Goal: Task Accomplishment & Management: Manage account settings

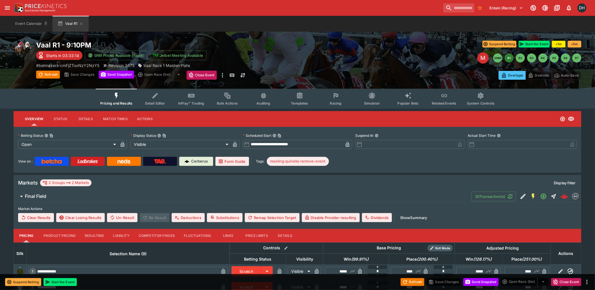
click at [336, 98] on icon "Event type filters" at bounding box center [335, 95] width 7 height 7
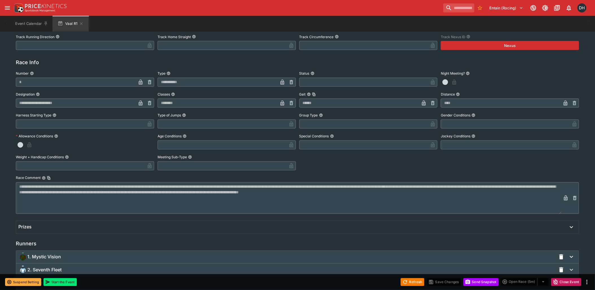
scroll to position [332, 0]
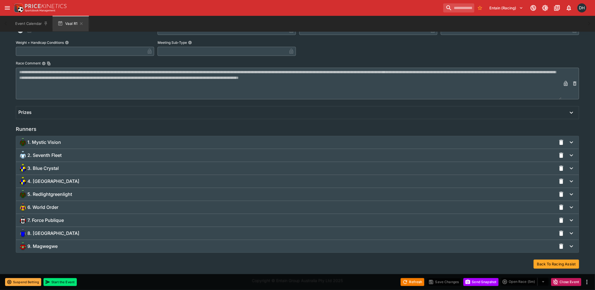
click at [63, 152] on div "2. Seventh Fleet" at bounding box center [287, 155] width 538 height 9
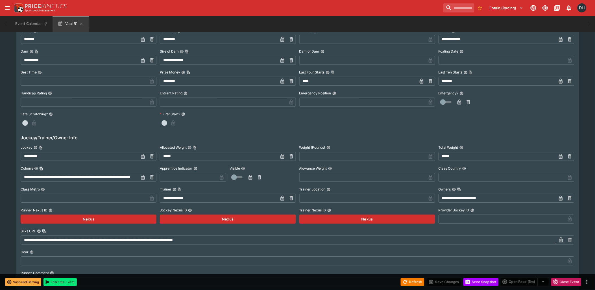
scroll to position [584, 0]
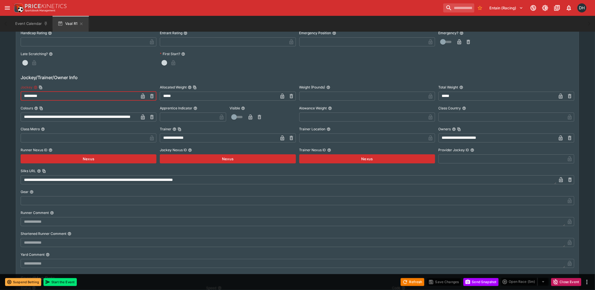
drag, startPoint x: 23, startPoint y: 94, endPoint x: 50, endPoint y: 95, distance: 27.1
click at [50, 95] on input "*********" at bounding box center [80, 96] width 118 height 9
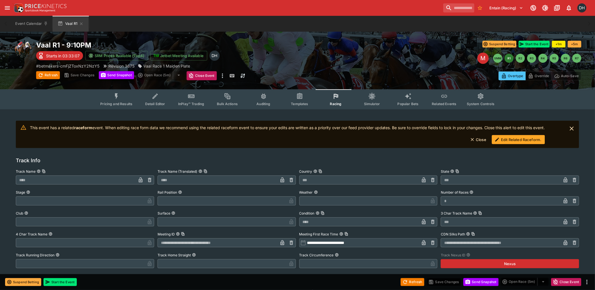
click at [510, 141] on button "Edit Related Raceform." at bounding box center [518, 139] width 53 height 9
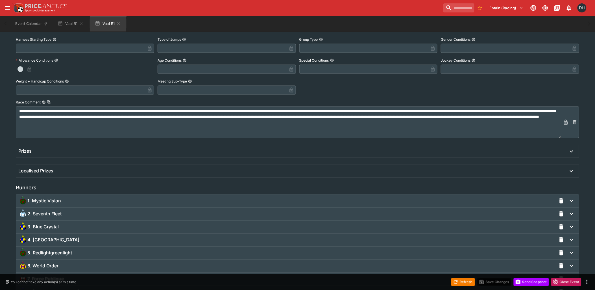
scroll to position [251, 0]
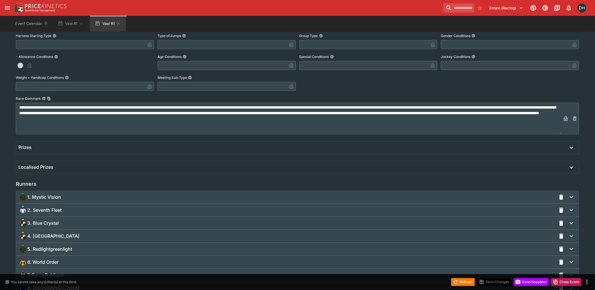
click at [47, 211] on span "2. Seventh Fleet" at bounding box center [44, 210] width 34 height 6
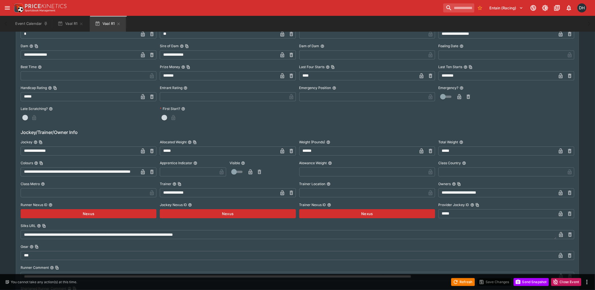
scroll to position [503, 0]
drag, startPoint x: 24, startPoint y: 150, endPoint x: 100, endPoint y: 150, distance: 76.0
click at [100, 150] on input "**********" at bounding box center [80, 151] width 118 height 9
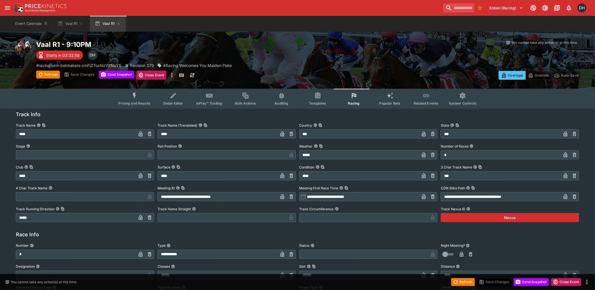
scroll to position [0, 0]
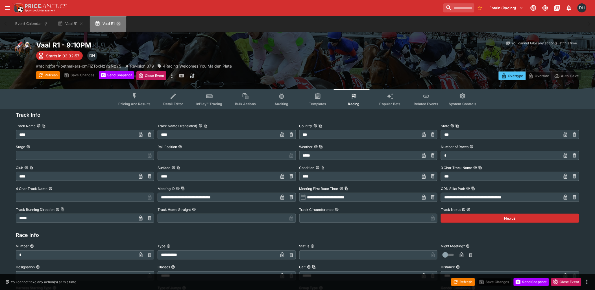
click at [118, 23] on icon "button" at bounding box center [118, 23] width 5 height 5
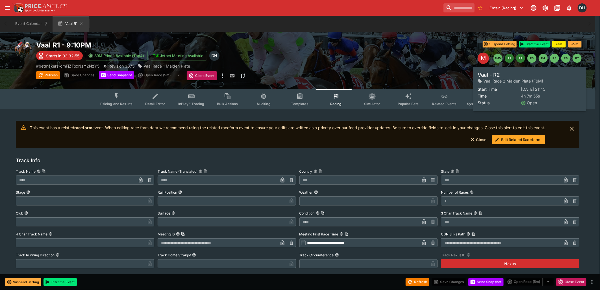
click at [520, 59] on button "R2" at bounding box center [520, 58] width 9 height 9
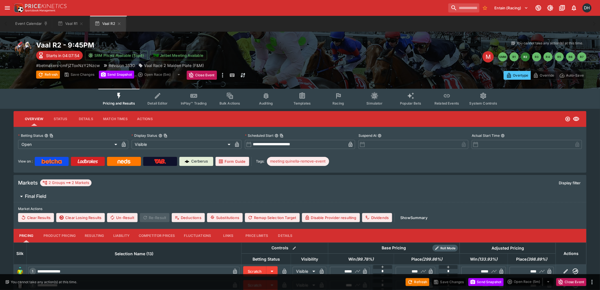
type input "**********"
type input "*******"
type input "**********"
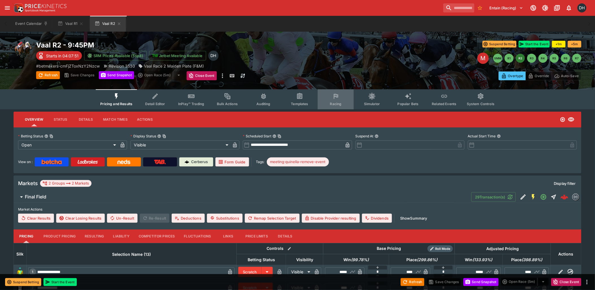
click at [334, 100] on button "Racing" at bounding box center [336, 99] width 36 height 20
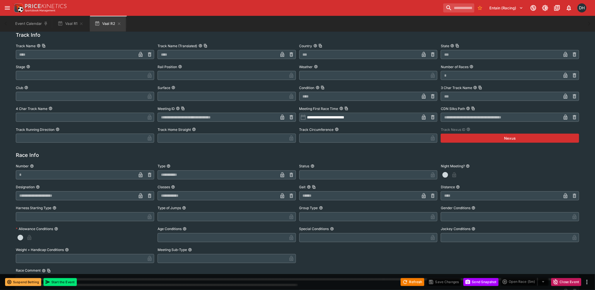
scroll to position [251, 0]
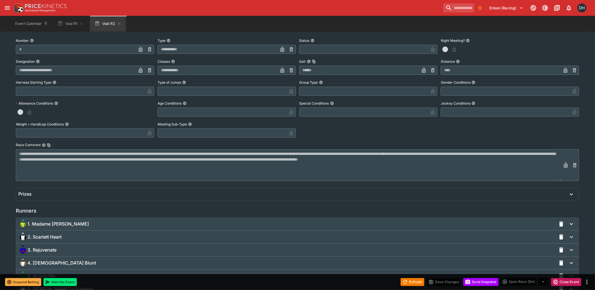
drag, startPoint x: 69, startPoint y: 224, endPoint x: 85, endPoint y: 221, distance: 16.0
click at [69, 224] on span "1. Madame [PERSON_NAME]" at bounding box center [58, 224] width 62 height 6
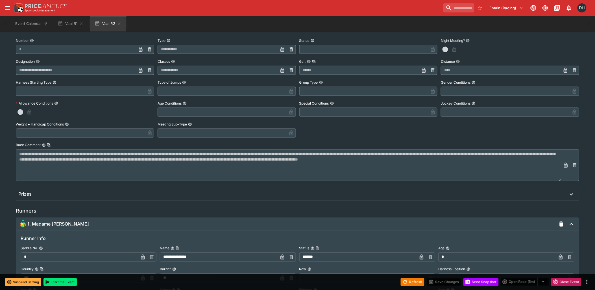
scroll to position [502, 0]
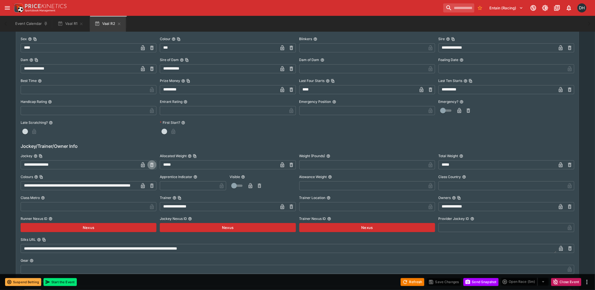
click at [152, 163] on icon "button" at bounding box center [151, 164] width 3 height 4
click at [80, 164] on input "text" at bounding box center [84, 164] width 127 height 9
paste input "**********"
type input "**********"
click at [141, 163] on icon "button" at bounding box center [143, 165] width 6 height 6
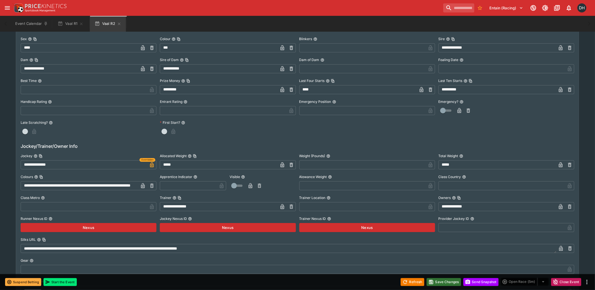
click at [431, 281] on icon "button" at bounding box center [431, 282] width 4 height 4
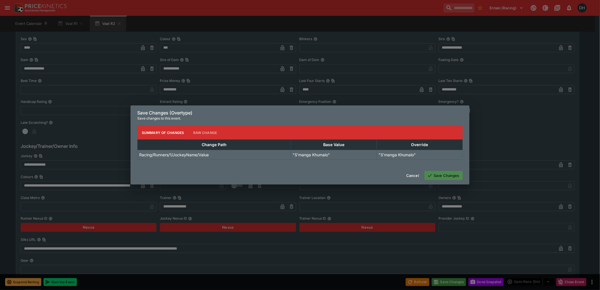
click at [438, 175] on button "Save Changes" at bounding box center [444, 175] width 38 height 9
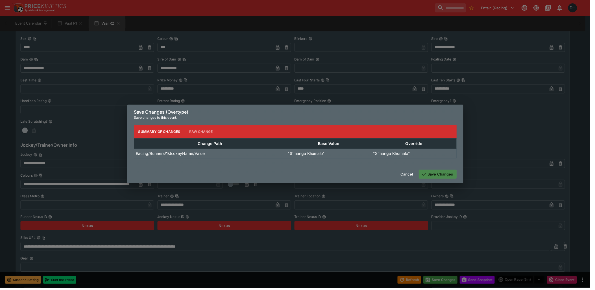
scroll to position [0, 0]
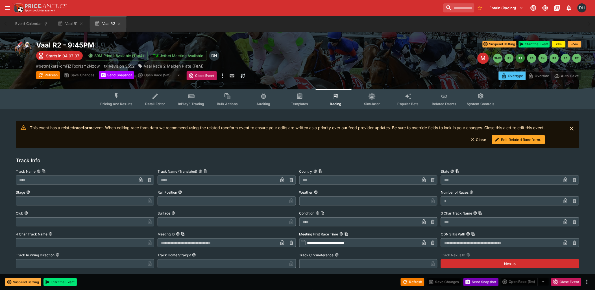
click at [481, 282] on button "Send Snapshot" at bounding box center [481, 282] width 35 height 8
click at [521, 139] on button "Edit Related Raceform." at bounding box center [518, 139] width 53 height 9
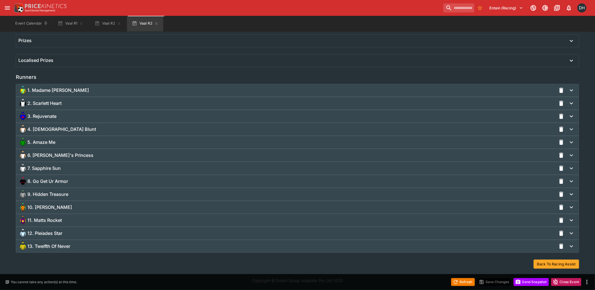
scroll to position [359, 0]
click at [66, 89] on span "1. Madame [PERSON_NAME]" at bounding box center [58, 90] width 62 height 6
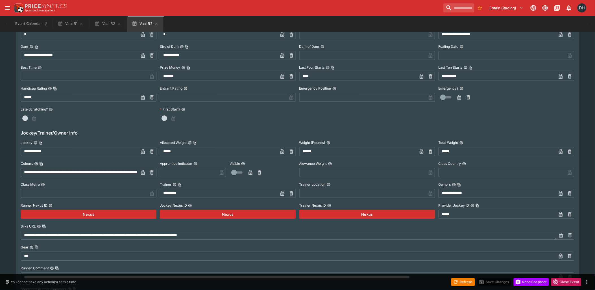
scroll to position [485, 0]
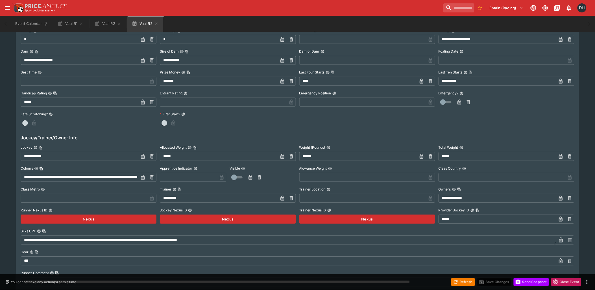
click at [153, 154] on icon "button" at bounding box center [151, 156] width 3 height 4
click at [76, 156] on input "text" at bounding box center [84, 156] width 127 height 9
paste input "**********"
type input "**********"
click at [143, 155] on icon "button" at bounding box center [143, 156] width 4 height 5
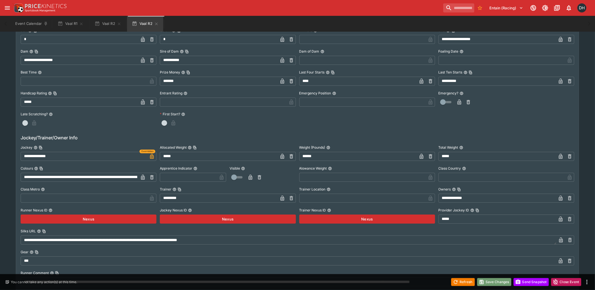
click at [492, 279] on button "Save Changes" at bounding box center [494, 282] width 34 height 8
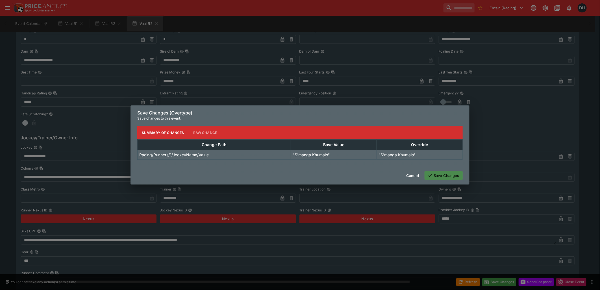
click at [447, 178] on button "Save Changes" at bounding box center [444, 175] width 38 height 9
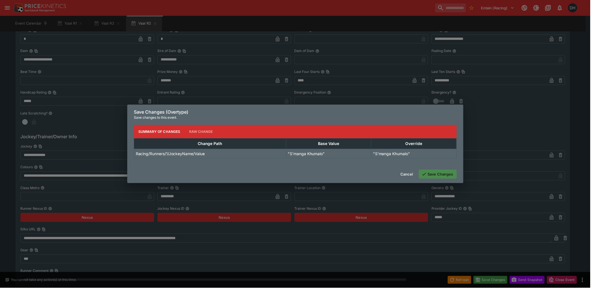
scroll to position [0, 0]
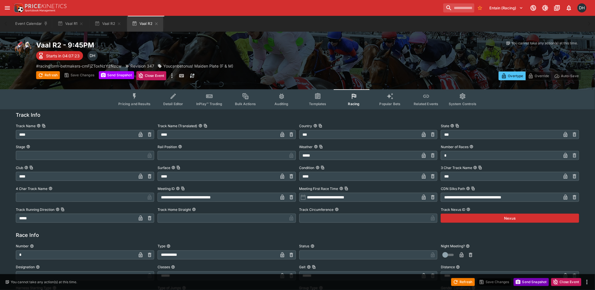
click at [527, 283] on button "Send Snapshot" at bounding box center [531, 282] width 35 height 8
drag, startPoint x: 158, startPoint y: 22, endPoint x: 130, endPoint y: 21, distance: 28.0
click at [158, 22] on icon "button" at bounding box center [156, 23] width 5 height 5
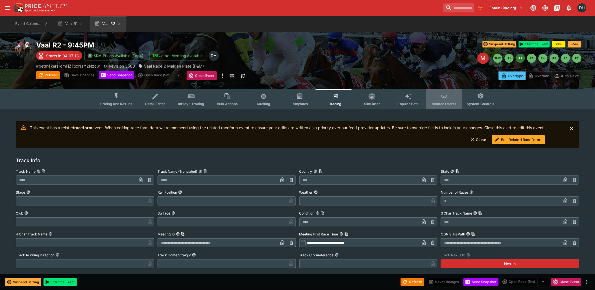
click at [444, 97] on icon "Event type filters" at bounding box center [444, 96] width 7 height 7
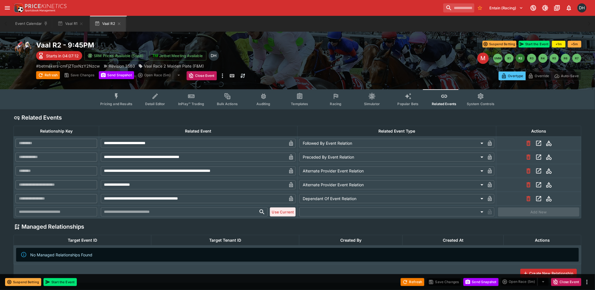
type input "**********"
click at [537, 182] on icon "View related event rns-408001130-2" at bounding box center [538, 184] width 5 height 5
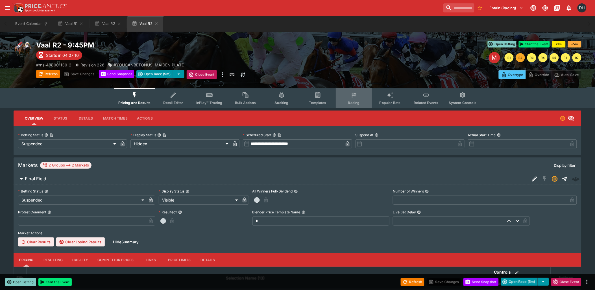
click at [353, 97] on icon "Event type filters" at bounding box center [354, 95] width 7 height 7
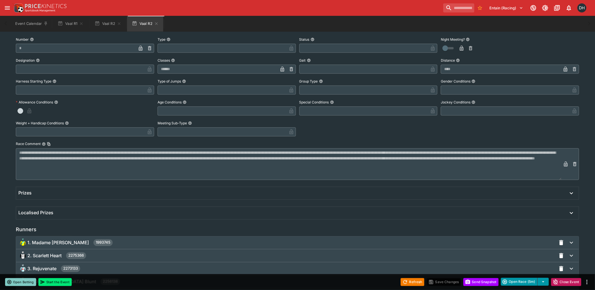
scroll to position [405, 0]
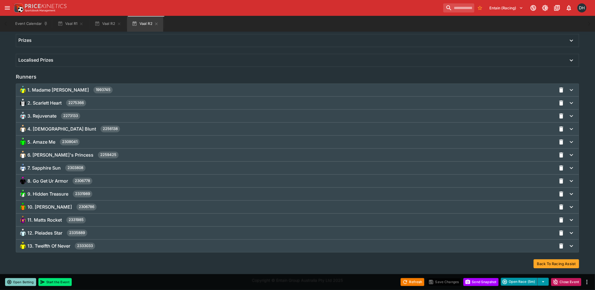
click at [100, 100] on div "2. Scarlett Heart 2275366" at bounding box center [287, 102] width 538 height 9
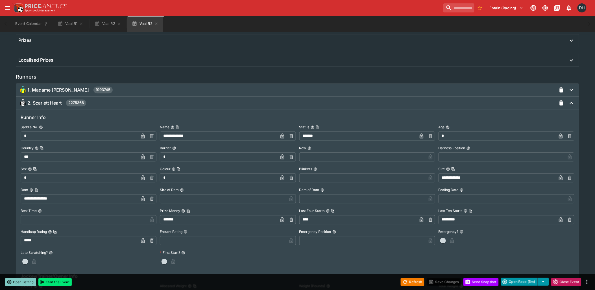
click at [105, 89] on div "1. Madame [PERSON_NAME] 1993745" at bounding box center [287, 89] width 538 height 9
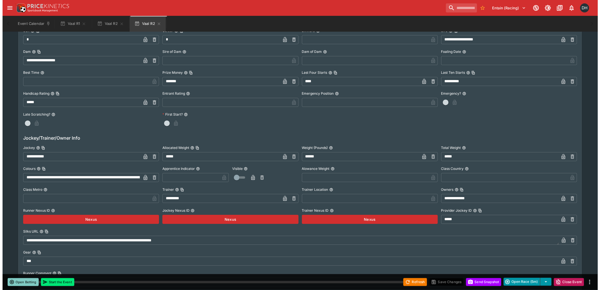
scroll to position [530, 0]
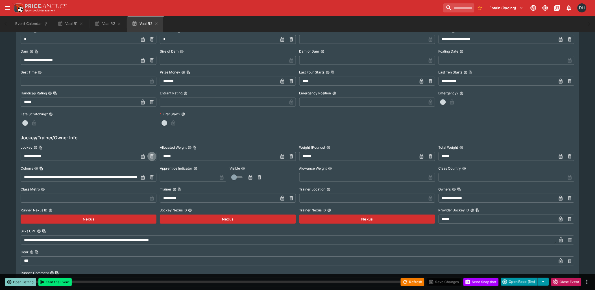
click at [152, 155] on icon "button" at bounding box center [152, 156] width 2 height 2
click at [87, 156] on input "text" at bounding box center [84, 156] width 127 height 9
paste input "**********"
type input "**********"
click at [141, 155] on icon "button" at bounding box center [143, 156] width 4 height 5
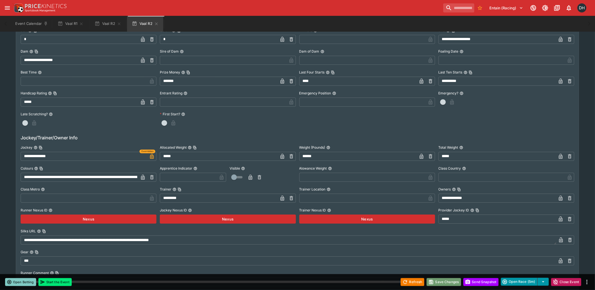
click at [441, 282] on button "Save Changes" at bounding box center [444, 282] width 34 height 8
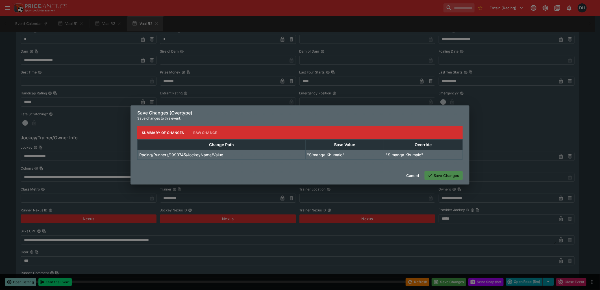
click at [451, 173] on button "Save Changes" at bounding box center [444, 175] width 38 height 9
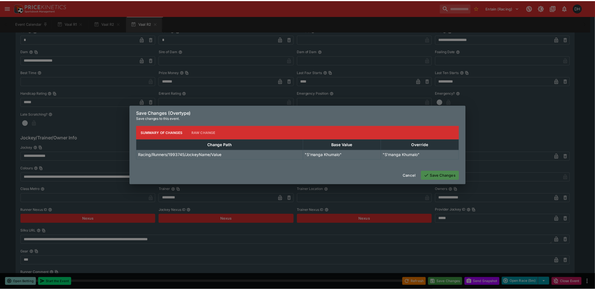
scroll to position [0, 0]
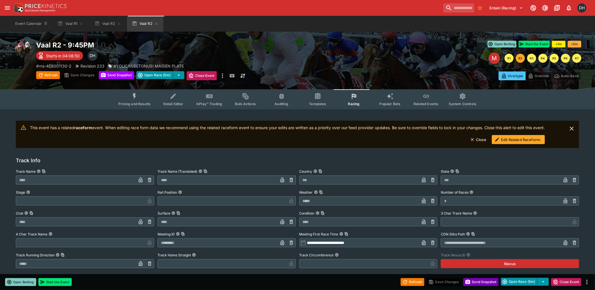
click at [483, 281] on button "Send Snapshot" at bounding box center [481, 282] width 35 height 8
click at [158, 23] on icon "button" at bounding box center [156, 23] width 5 height 5
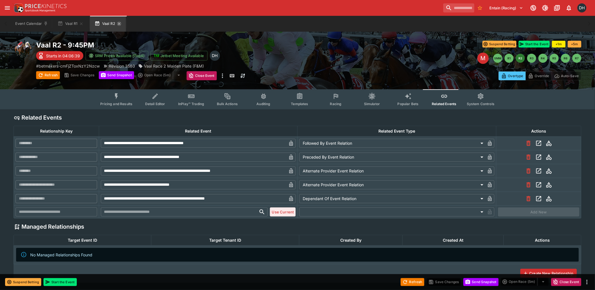
click at [119, 23] on icon "button" at bounding box center [119, 23] width 5 height 5
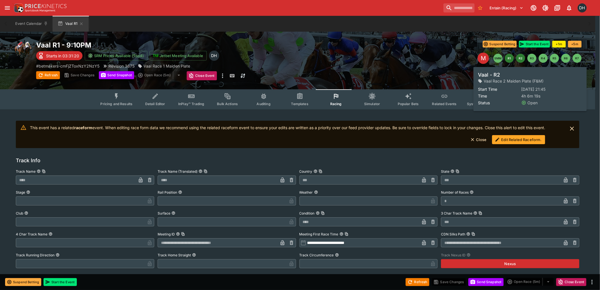
click at [519, 59] on button "R2" at bounding box center [520, 58] width 9 height 9
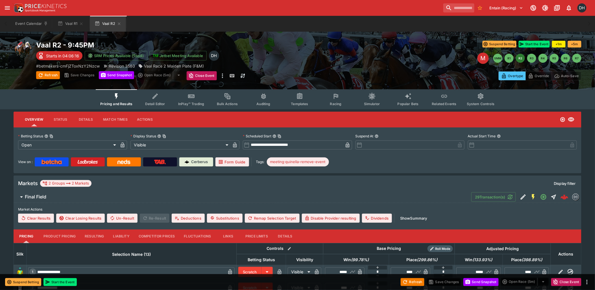
click at [335, 99] on icon "Event type filters" at bounding box center [335, 96] width 7 height 7
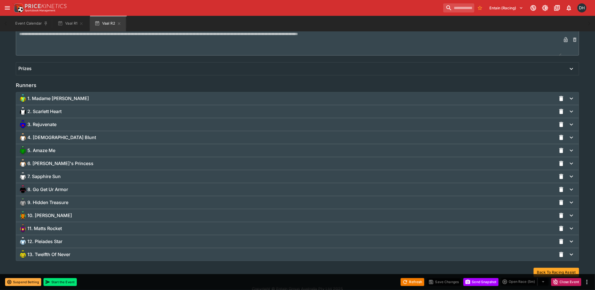
scroll to position [377, 0]
click at [69, 151] on div "5. Amaze Me" at bounding box center [287, 150] width 538 height 9
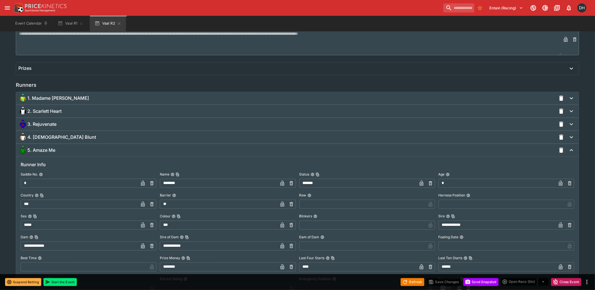
scroll to position [502, 0]
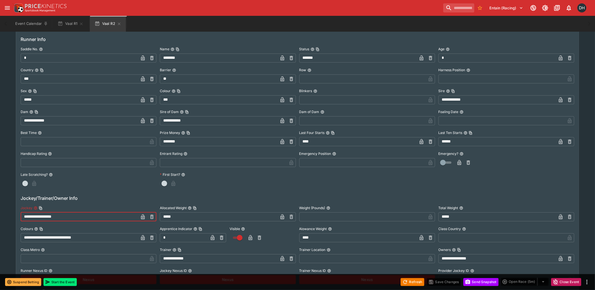
drag, startPoint x: 23, startPoint y: 215, endPoint x: 83, endPoint y: 215, distance: 59.9
click at [83, 215] on input "**********" at bounding box center [80, 216] width 118 height 9
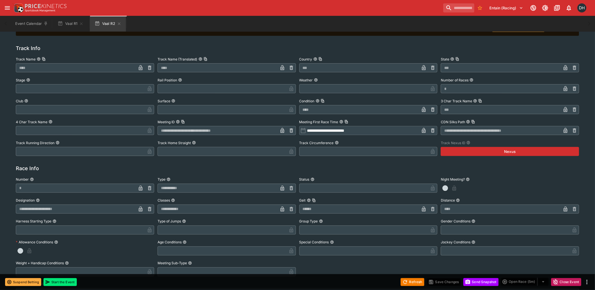
scroll to position [0, 0]
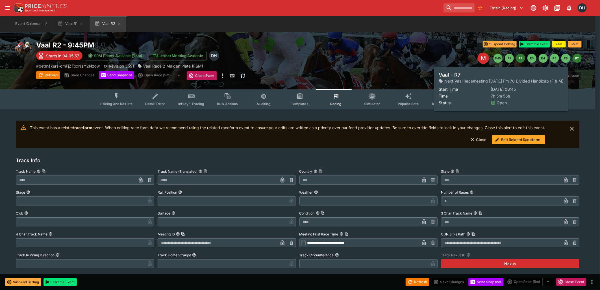
click at [581, 59] on button "R7" at bounding box center [577, 58] width 9 height 9
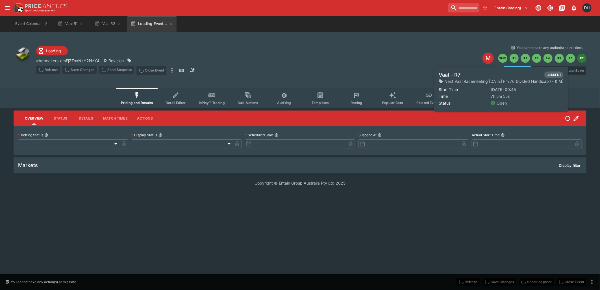
type input "**********"
type input "*******"
type input "**********"
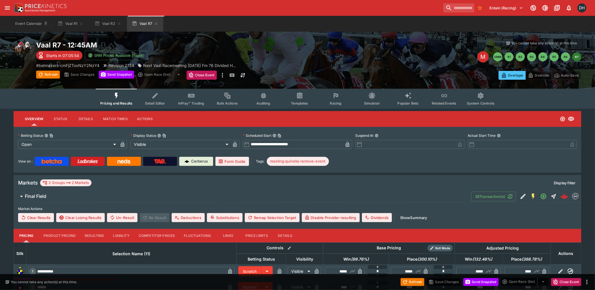
click at [332, 100] on button "Racing" at bounding box center [336, 99] width 36 height 20
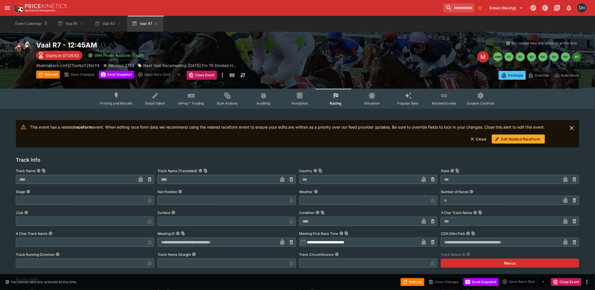
scroll to position [359, 0]
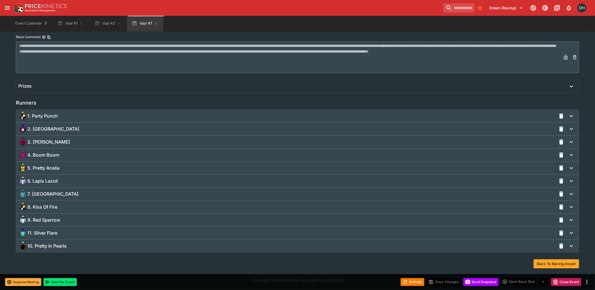
click at [65, 208] on div "8. Kiss Of Fire" at bounding box center [287, 207] width 538 height 9
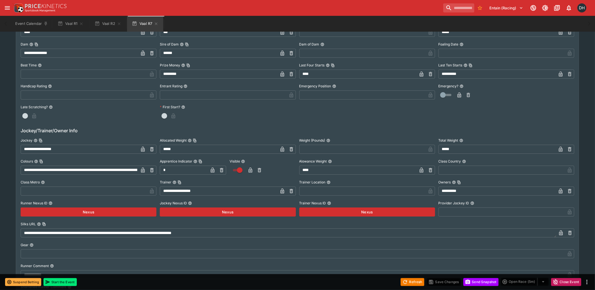
scroll to position [610, 0]
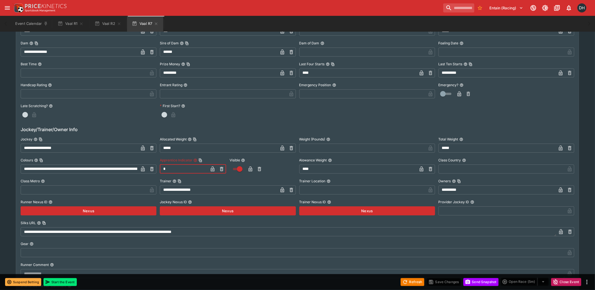
click at [175, 168] on input "*" at bounding box center [184, 168] width 48 height 9
type input "*"
click at [213, 167] on icon "button" at bounding box center [213, 168] width 4 height 5
click at [305, 168] on input "****" at bounding box center [358, 168] width 118 height 9
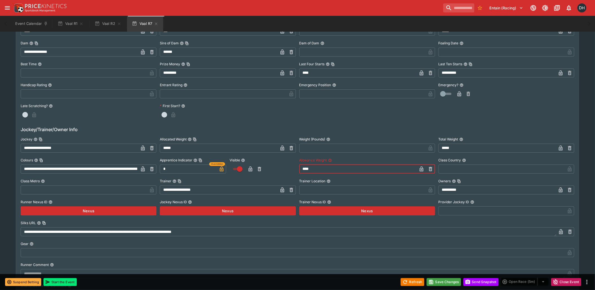
type input "****"
click at [421, 168] on icon "button" at bounding box center [422, 168] width 4 height 5
click at [445, 284] on button "Save Changes" at bounding box center [444, 282] width 34 height 8
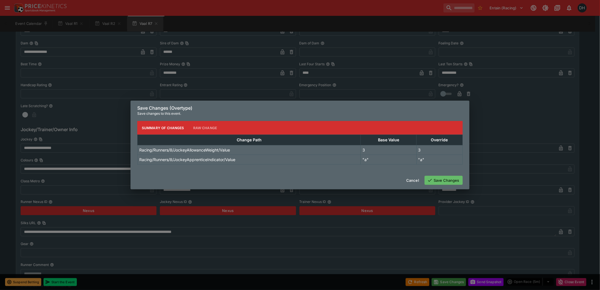
click at [434, 180] on button "Save Changes" at bounding box center [444, 180] width 38 height 9
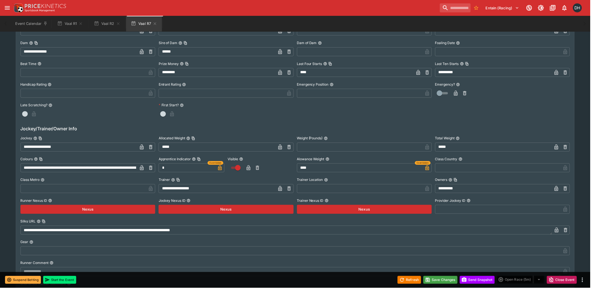
scroll to position [0, 0]
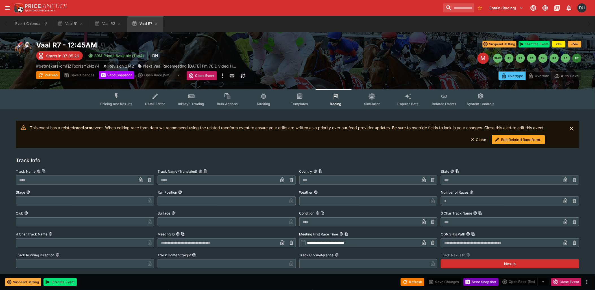
click at [477, 282] on button "Send Snapshot" at bounding box center [481, 282] width 35 height 8
click at [512, 138] on button "Edit Related Raceform." at bounding box center [518, 139] width 53 height 9
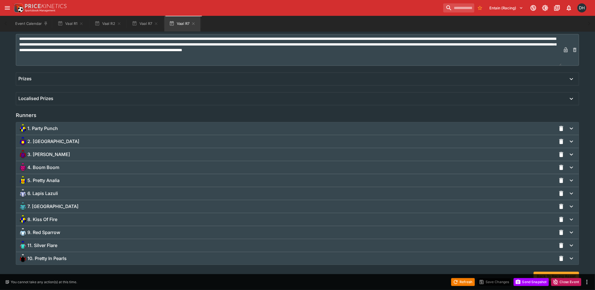
scroll to position [333, 0]
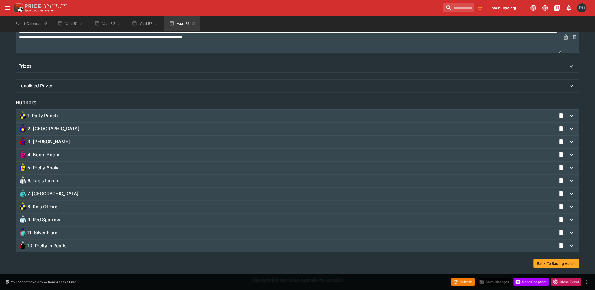
click at [64, 204] on div "8. Kiss Of Fire" at bounding box center [287, 206] width 538 height 9
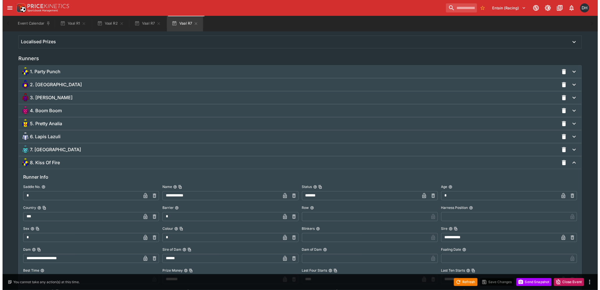
scroll to position [584, 0]
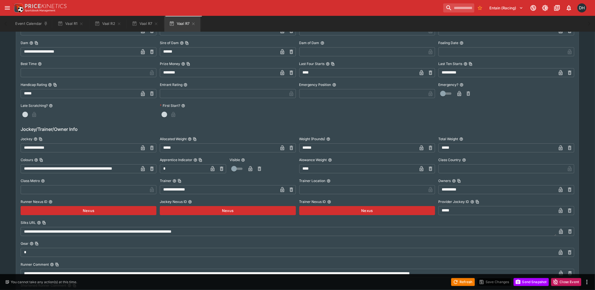
click at [151, 147] on icon "button" at bounding box center [151, 147] width 3 height 4
click at [85, 148] on input "text" at bounding box center [84, 147] width 127 height 9
paste input "**********"
type input "**********"
click at [142, 146] on icon "button" at bounding box center [143, 147] width 4 height 5
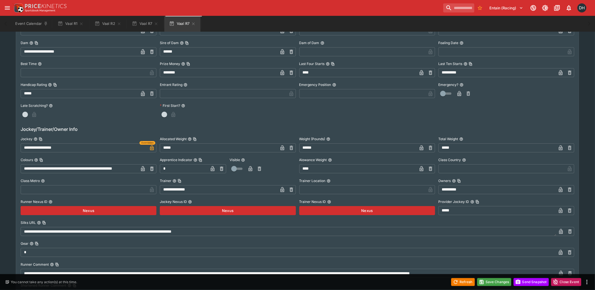
click at [220, 168] on icon "button" at bounding box center [222, 169] width 6 height 6
click at [188, 170] on input "text" at bounding box center [188, 168] width 57 height 9
type input "*"
click at [213, 168] on icon "button" at bounding box center [212, 169] width 3 height 2
click at [304, 170] on input "****" at bounding box center [358, 168] width 118 height 9
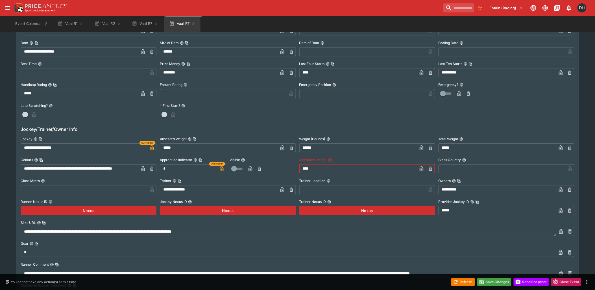
type input "****"
click at [422, 167] on icon "button" at bounding box center [422, 169] width 6 height 6
click at [484, 284] on icon "button" at bounding box center [482, 282] width 6 height 6
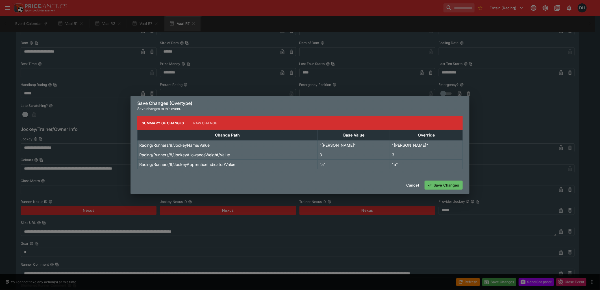
click at [437, 185] on button "Save Changes" at bounding box center [444, 185] width 38 height 9
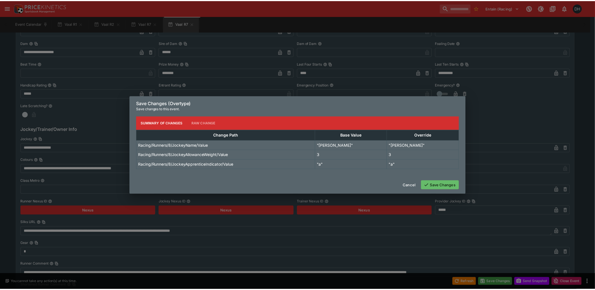
scroll to position [0, 0]
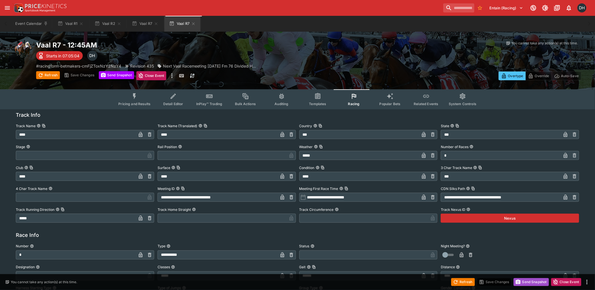
click at [523, 282] on button "Send Snapshot" at bounding box center [531, 282] width 35 height 8
click at [424, 102] on span "Related Events" at bounding box center [426, 104] width 25 height 4
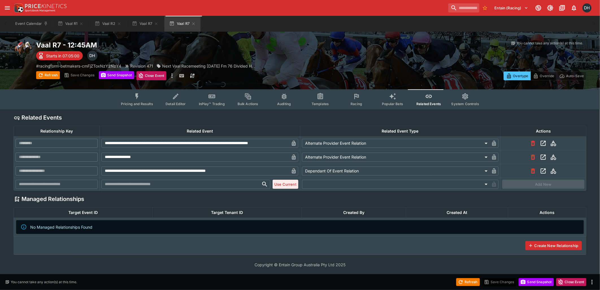
type input "**********"
click at [194, 24] on icon "button" at bounding box center [193, 23] width 3 height 3
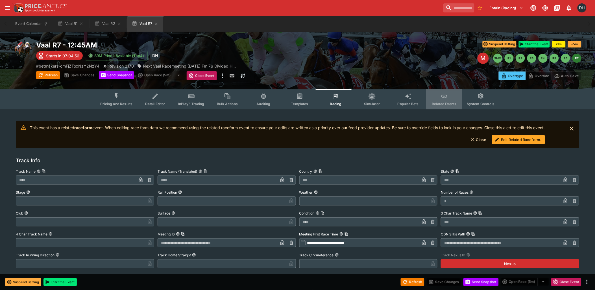
click at [438, 98] on button "Related Events" at bounding box center [444, 99] width 36 height 20
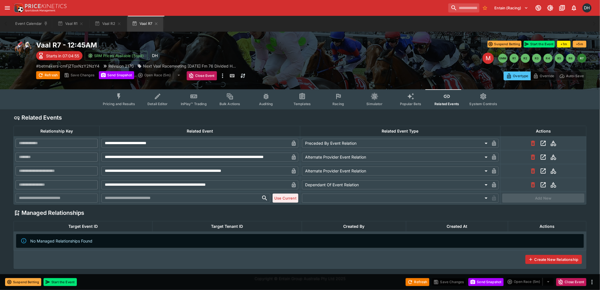
type input "**********"
click at [546, 170] on icon "View related event rns-408001130-7" at bounding box center [543, 170] width 5 height 5
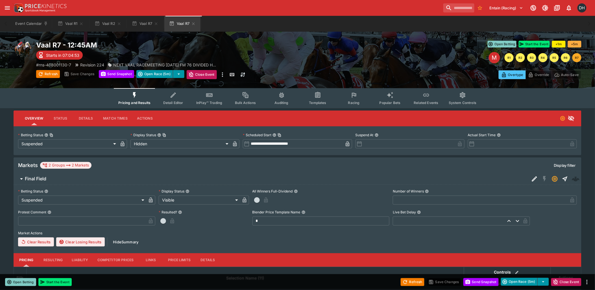
click at [353, 97] on icon "Event type filters" at bounding box center [354, 95] width 7 height 7
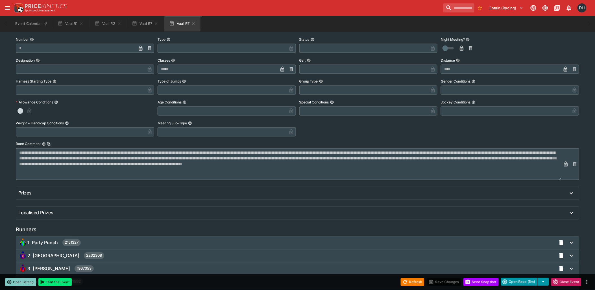
scroll to position [377, 0]
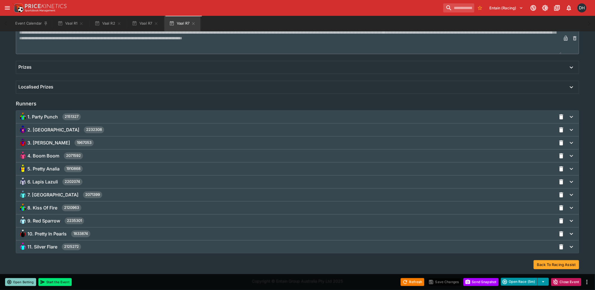
click at [94, 208] on div "8. Kiss Of Fire 2120963" at bounding box center [287, 207] width 538 height 9
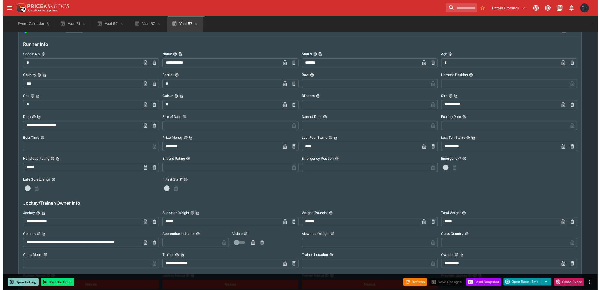
scroll to position [628, 0]
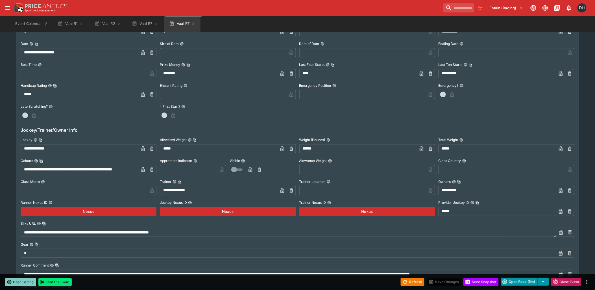
click at [153, 149] on icon "button" at bounding box center [152, 149] width 2 height 2
click at [110, 151] on input "text" at bounding box center [84, 148] width 127 height 9
paste input "**********"
type input "**********"
click at [143, 148] on icon "button" at bounding box center [143, 148] width 4 height 5
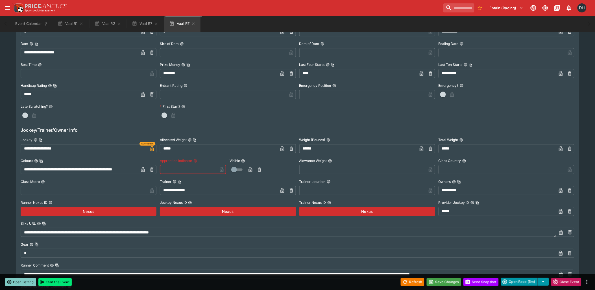
click at [185, 169] on input "text" at bounding box center [188, 169] width 57 height 9
type input "*"
click at [211, 169] on icon "button" at bounding box center [213, 169] width 4 height 5
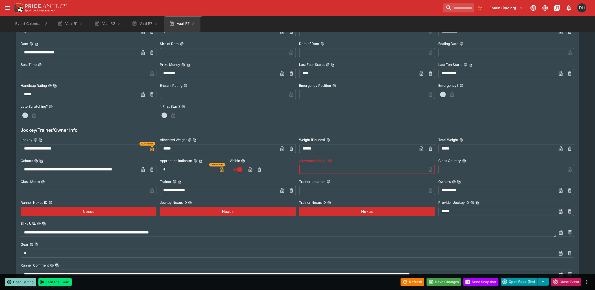
click at [346, 171] on input "text" at bounding box center [362, 169] width 127 height 9
type input "****"
click at [419, 170] on icon "button" at bounding box center [422, 170] width 6 height 6
click at [442, 283] on button "Save Changes" at bounding box center [444, 282] width 34 height 8
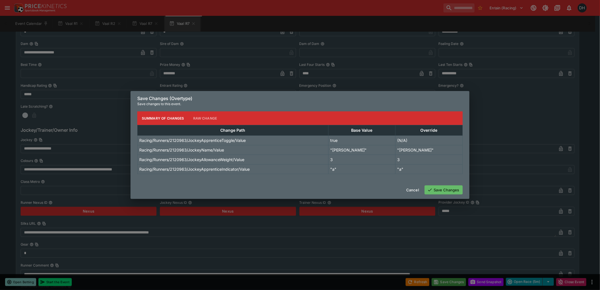
click at [434, 188] on button "Save Changes" at bounding box center [444, 189] width 38 height 9
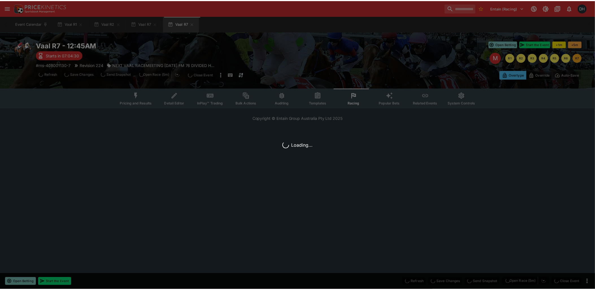
scroll to position [0, 0]
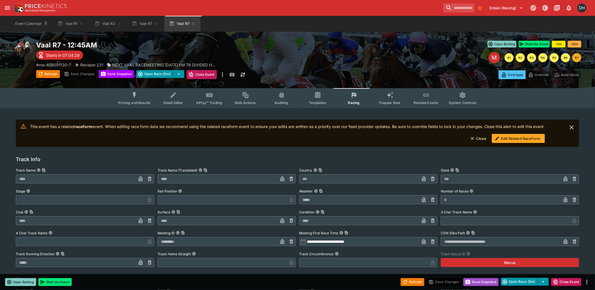
click at [477, 280] on button "Send Snapshot" at bounding box center [481, 282] width 35 height 8
click at [476, 281] on button "Send Snapshot" at bounding box center [481, 282] width 35 height 8
